Goal: Find specific page/section: Find specific page/section

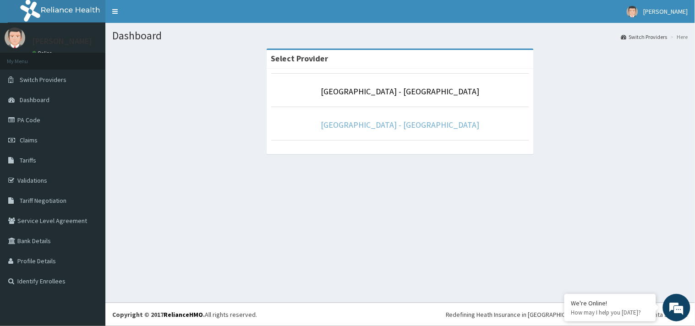
click at [422, 122] on link "[GEOGRAPHIC_DATA] - [GEOGRAPHIC_DATA]" at bounding box center [400, 125] width 158 height 11
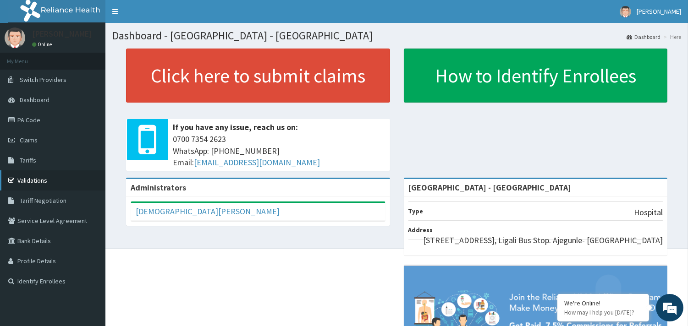
click at [44, 182] on link "Validations" at bounding box center [52, 180] width 105 height 20
